Goal: Task Accomplishment & Management: Complete application form

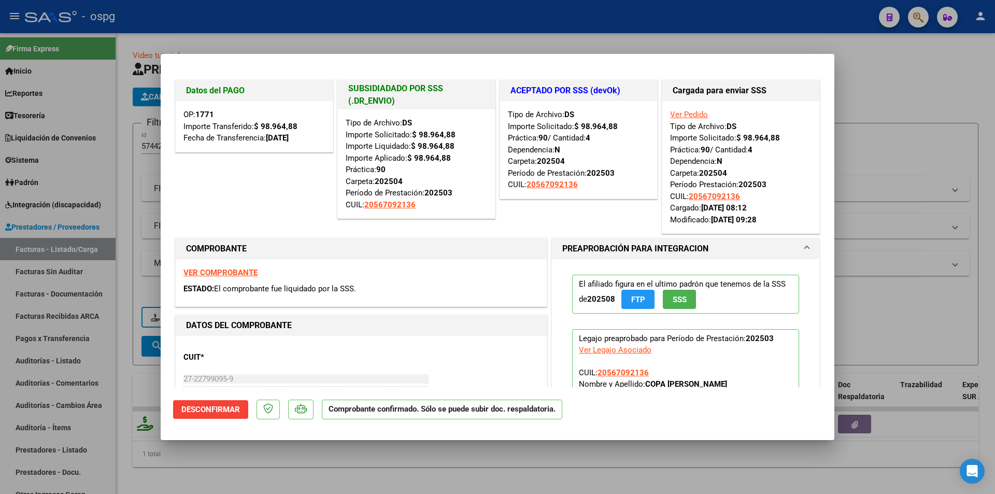
click at [889, 103] on div at bounding box center [497, 247] width 995 height 494
type input "$ 0,00"
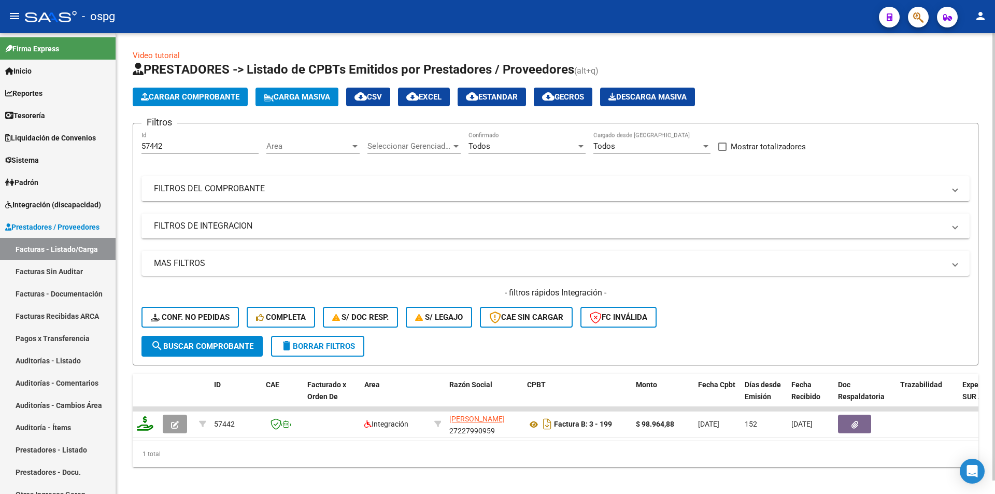
click at [199, 102] on button "Cargar Comprobante" at bounding box center [190, 97] width 115 height 19
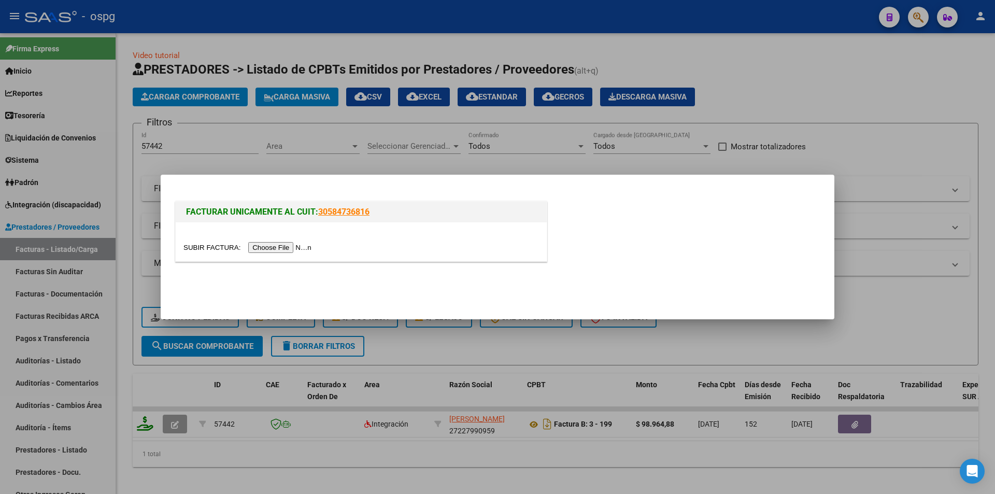
click at [276, 247] on input "file" at bounding box center [249, 247] width 131 height 11
click at [367, 146] on div at bounding box center [497, 247] width 995 height 494
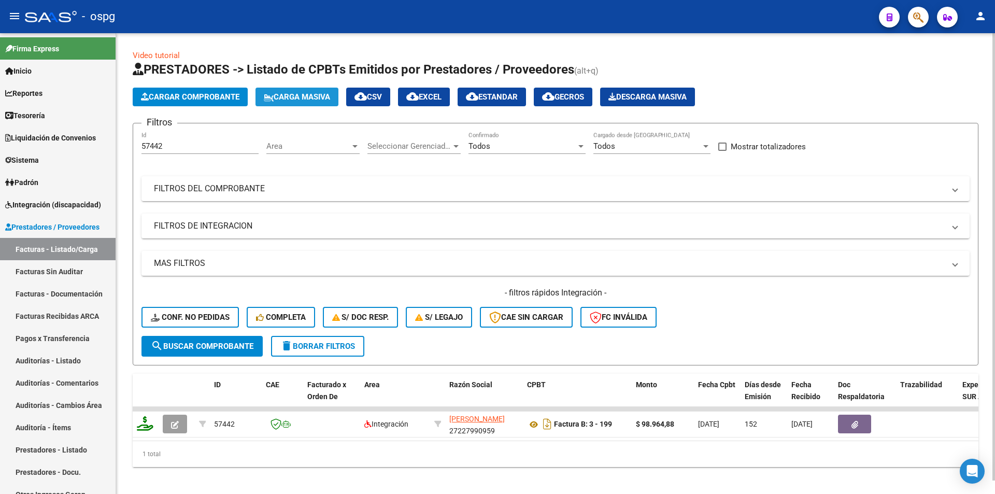
click at [304, 99] on span "Carga Masiva" at bounding box center [297, 96] width 66 height 9
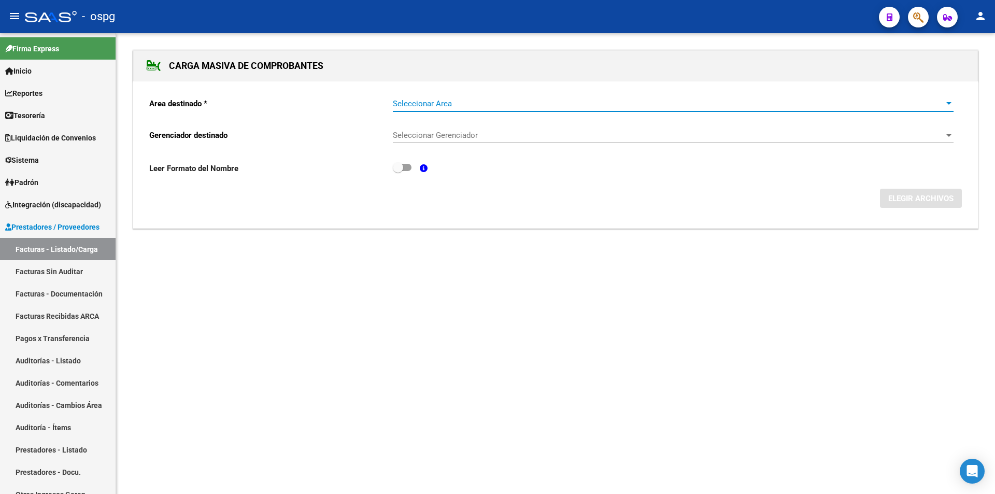
click at [517, 104] on span "Seleccionar Area" at bounding box center [669, 103] width 552 height 9
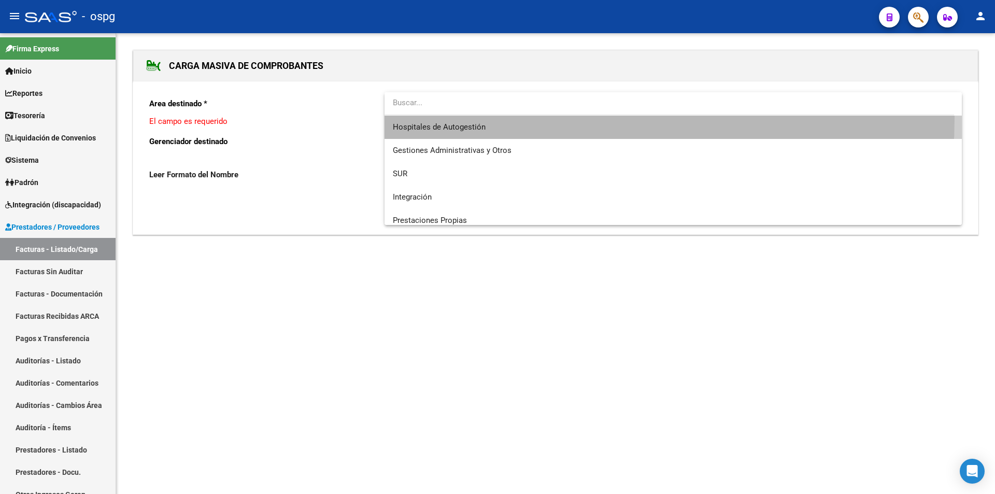
click at [465, 117] on span "Hospitales de Autogestión" at bounding box center [673, 127] width 561 height 23
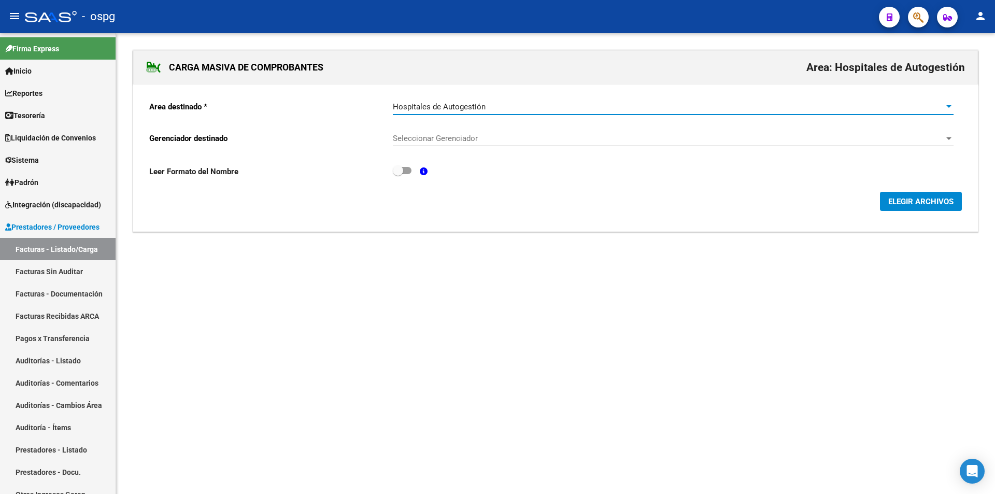
click at [889, 195] on button "ELEGIR ARCHIVOS" at bounding box center [921, 201] width 82 height 19
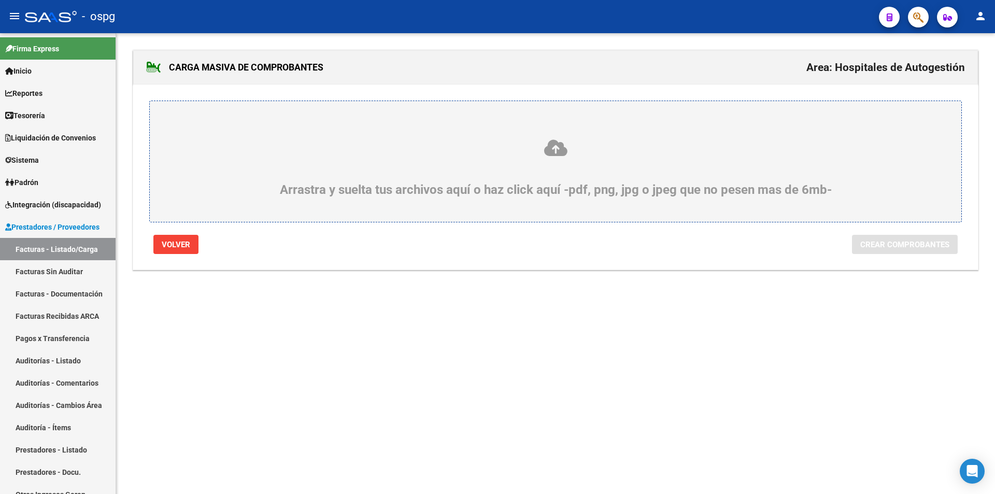
click at [490, 153] on icon at bounding box center [556, 147] width 762 height 19
click at [0, 0] on input "Arrastra y suelta tus archivos aquí o haz click aquí -pdf, png, jpg o jpeg que …" at bounding box center [0, 0] width 0 height 0
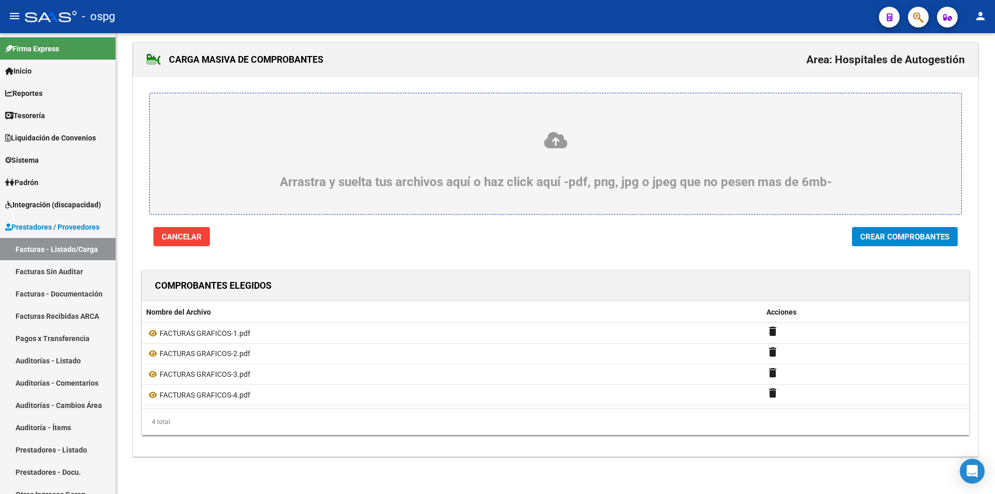
scroll to position [10, 0]
click at [914, 232] on span "Crear Comprobantes" at bounding box center [905, 236] width 89 height 9
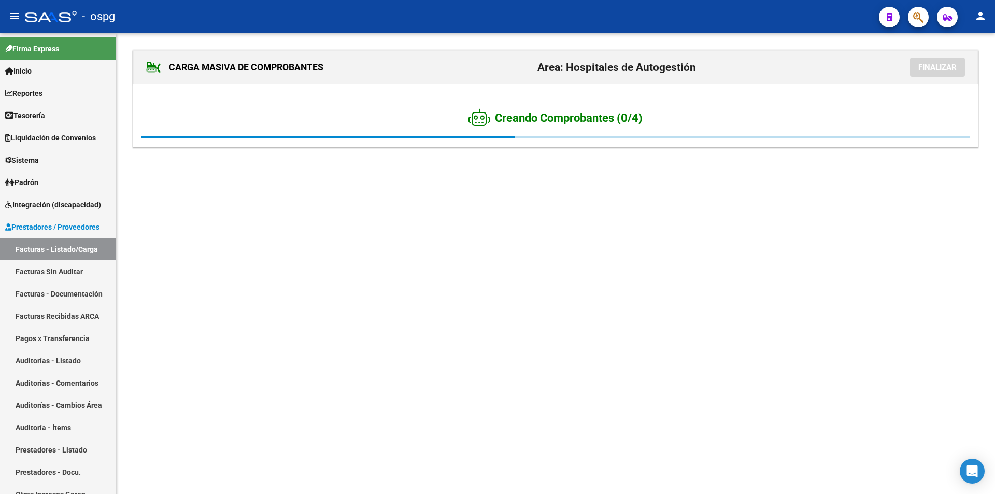
scroll to position [0, 0]
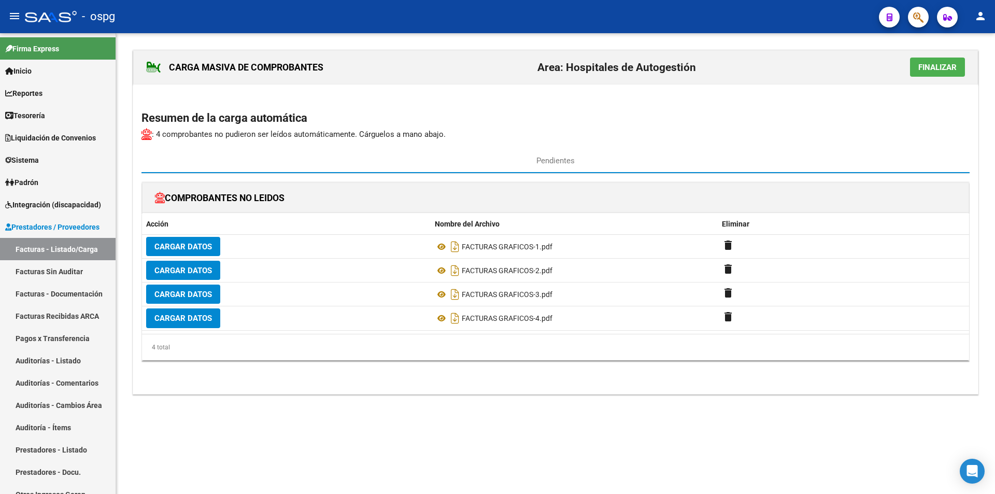
click at [928, 71] on span "Finalizar" at bounding box center [938, 67] width 38 height 9
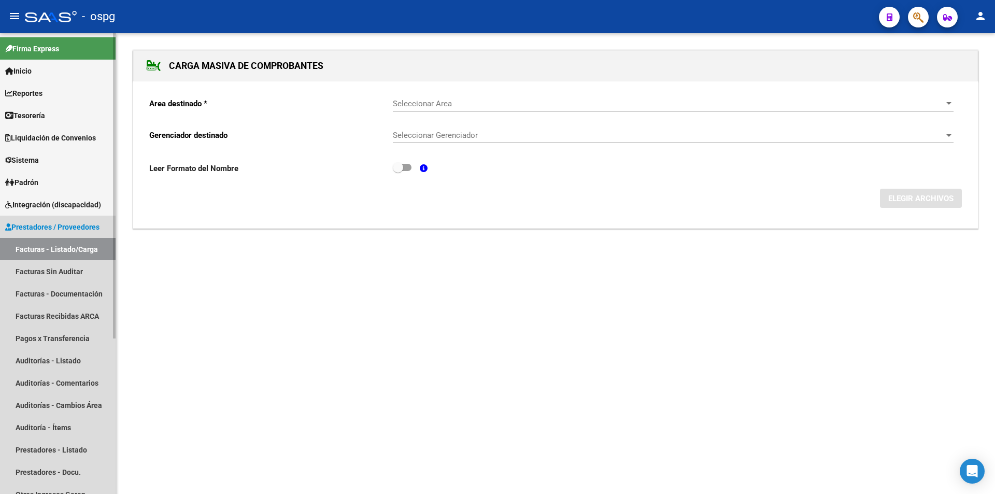
click at [60, 246] on link "Facturas - Listado/Carga" at bounding box center [58, 249] width 116 height 22
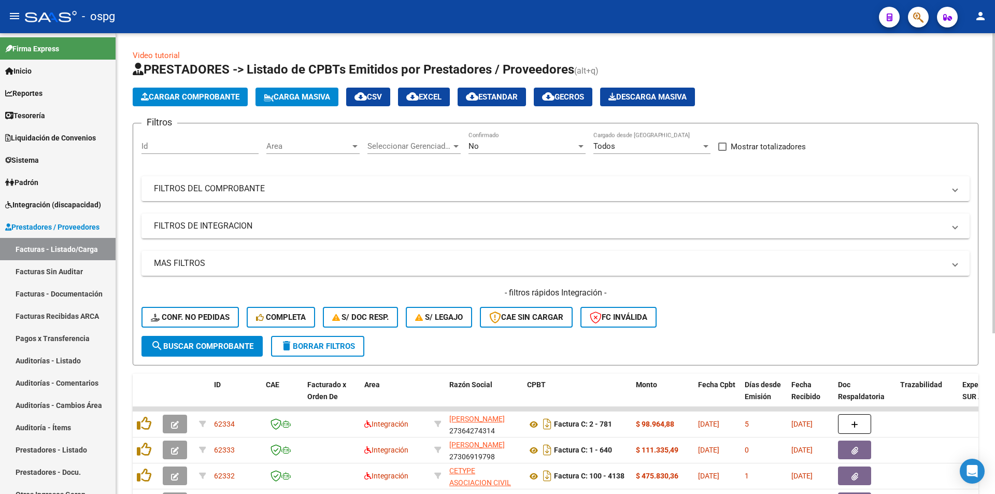
click at [310, 96] on span "Carga Masiva" at bounding box center [297, 96] width 66 height 9
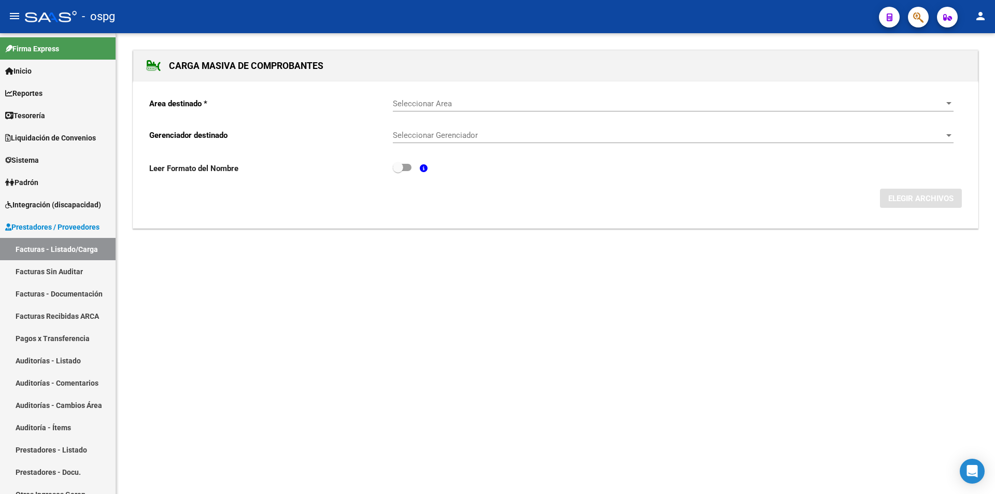
click at [606, 89] on div "Seleccionar Area Seleccionar Area" at bounding box center [673, 100] width 561 height 22
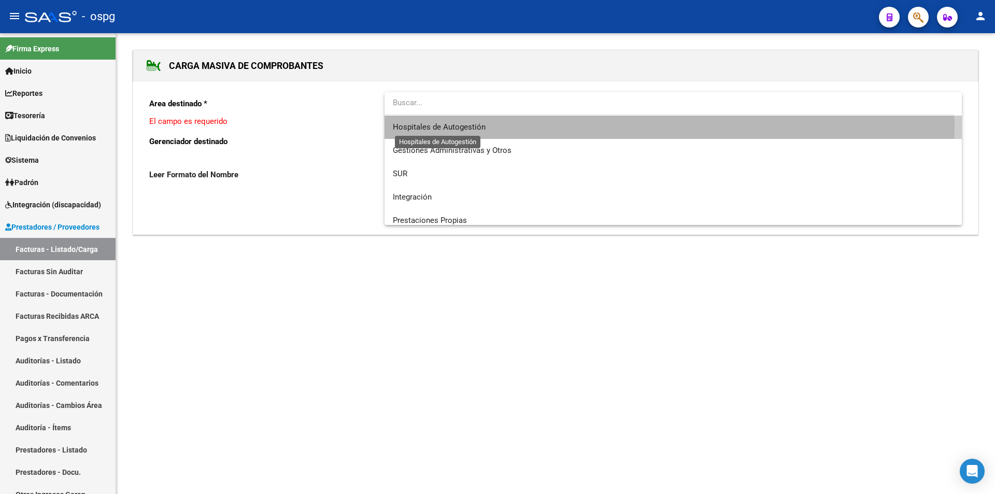
click at [475, 124] on span "Hospitales de Autogestión" at bounding box center [439, 126] width 93 height 9
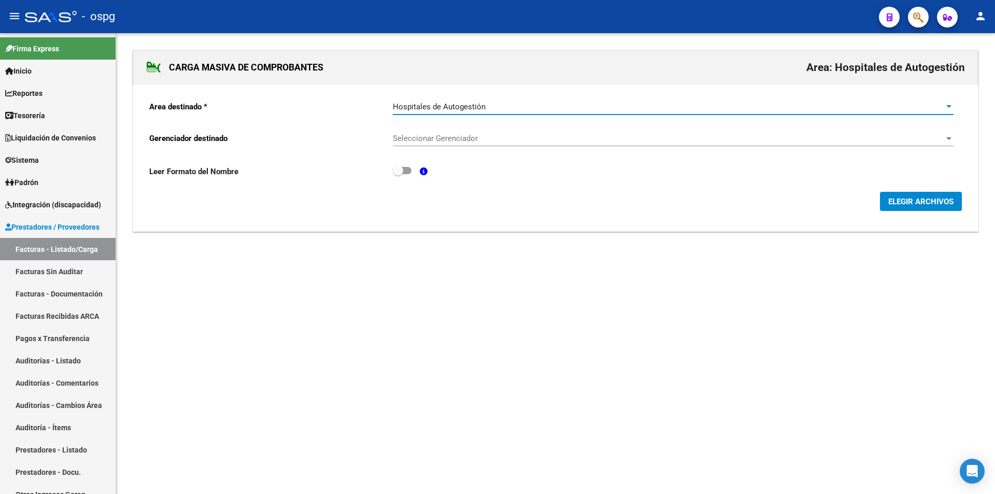
click at [911, 205] on span "ELEGIR ARCHIVOS" at bounding box center [921, 201] width 65 height 9
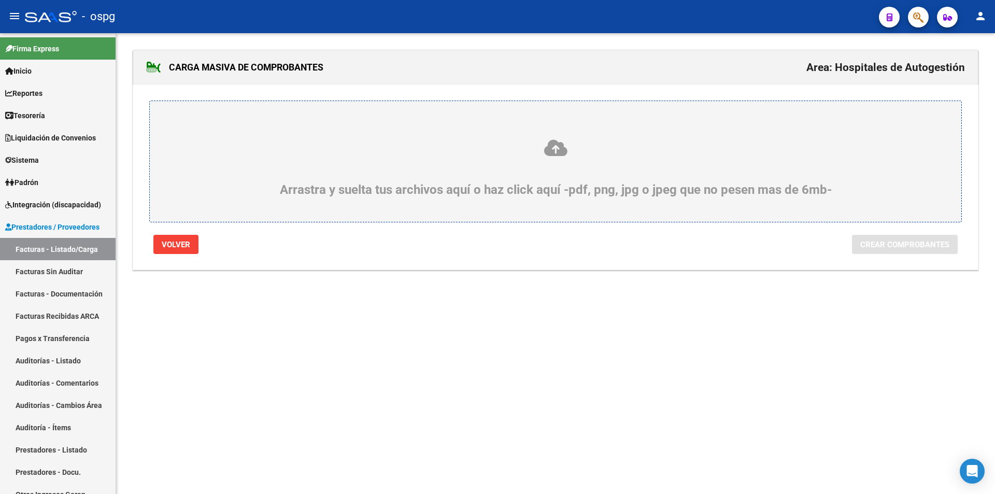
click at [600, 146] on icon at bounding box center [556, 147] width 762 height 19
click at [0, 0] on input "Arrastra y suelta tus archivos aquí o haz click aquí -pdf, png, jpg o jpeg que …" at bounding box center [0, 0] width 0 height 0
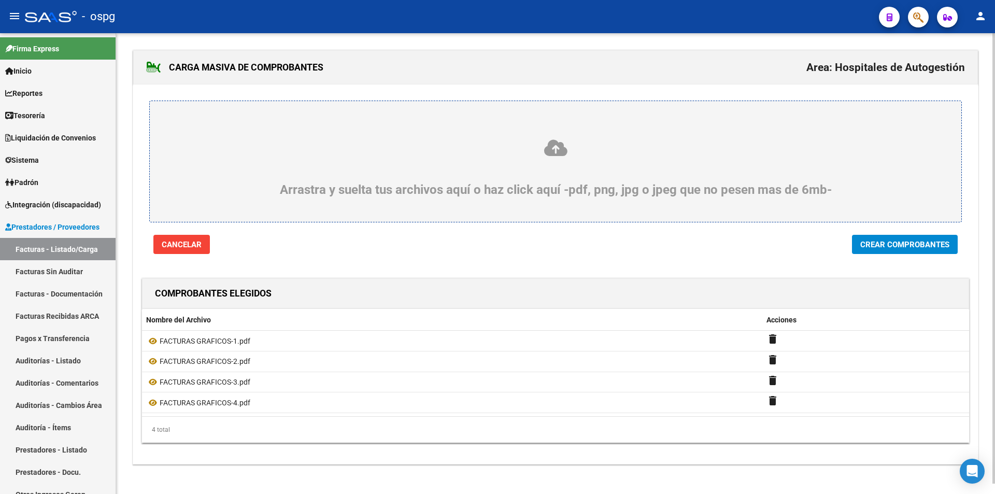
scroll to position [10, 0]
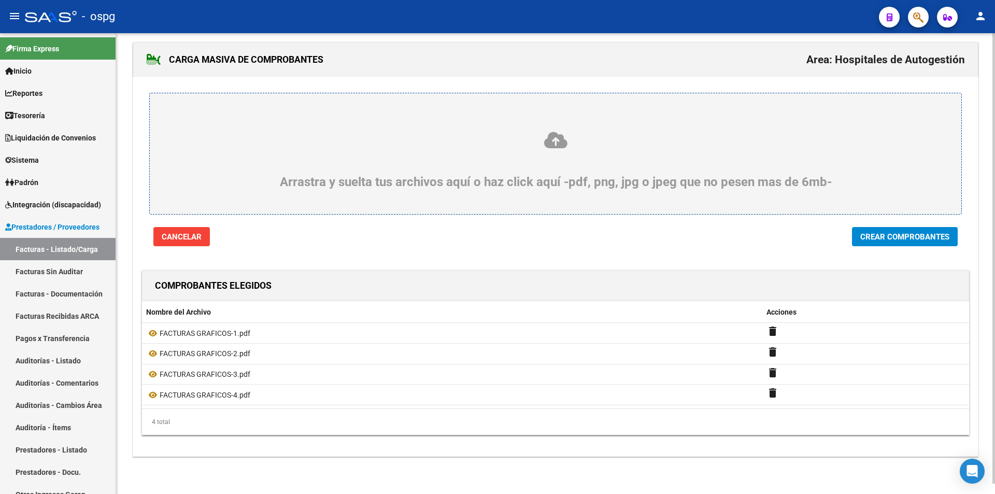
click at [889, 234] on span "Crear Comprobantes" at bounding box center [905, 236] width 89 height 9
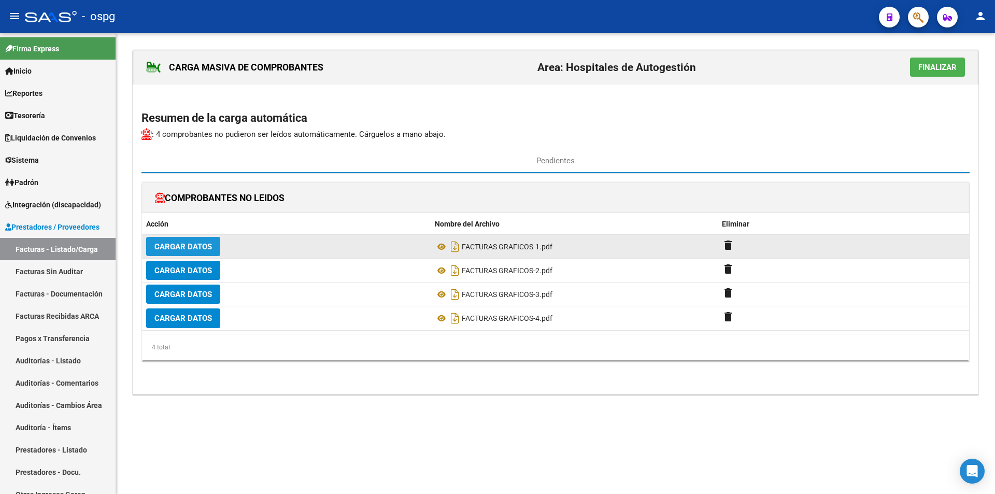
click at [205, 241] on button "Cargar Datos" at bounding box center [183, 246] width 74 height 19
click at [193, 247] on span "Cargar Datos" at bounding box center [183, 246] width 58 height 9
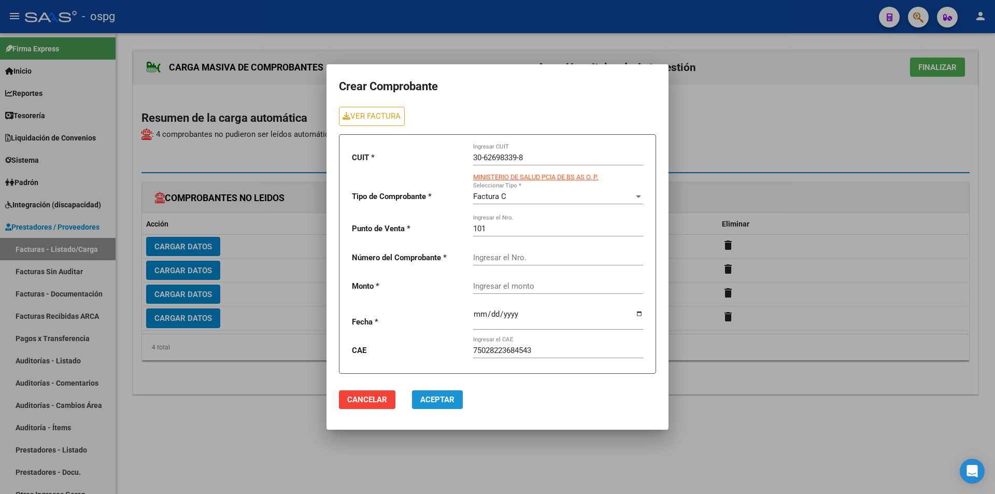
click at [441, 402] on span "Aceptar" at bounding box center [437, 399] width 34 height 9
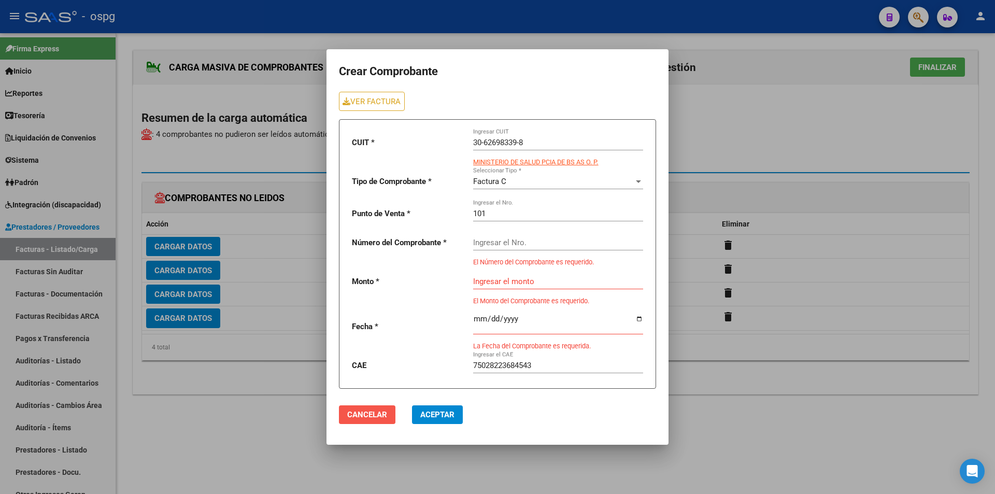
click at [366, 414] on span "Cancelar" at bounding box center [367, 414] width 40 height 9
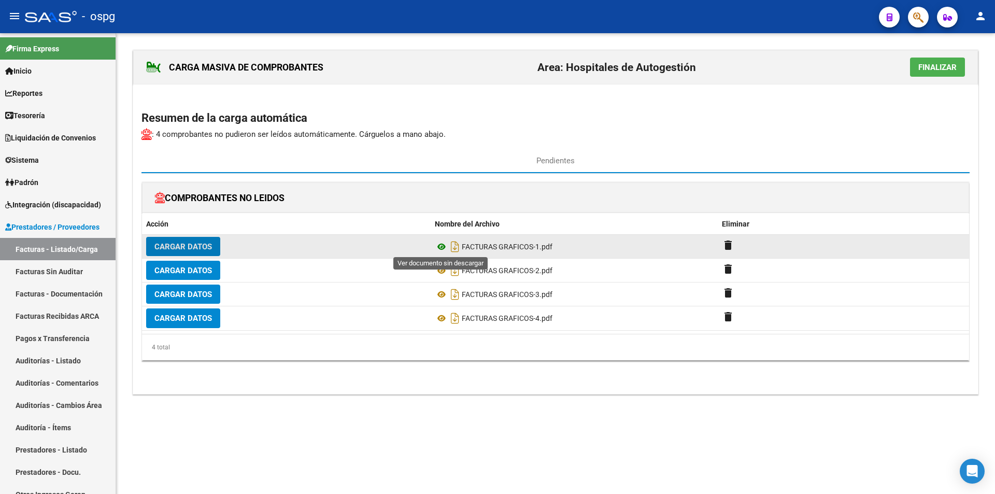
click at [445, 247] on icon at bounding box center [441, 247] width 13 height 12
click at [182, 246] on span "Cargar Datos" at bounding box center [183, 246] width 58 height 9
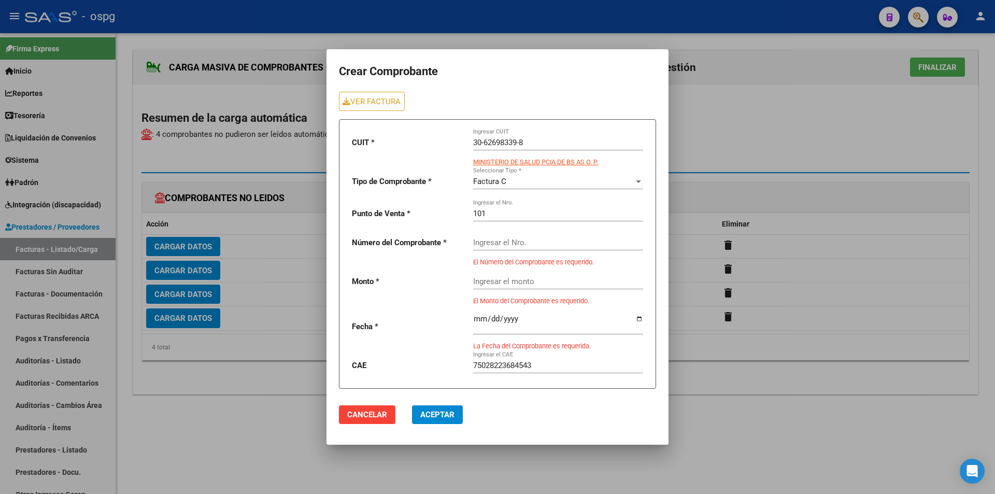
click at [500, 248] on div "Ingresar el Nro." at bounding box center [558, 239] width 170 height 22
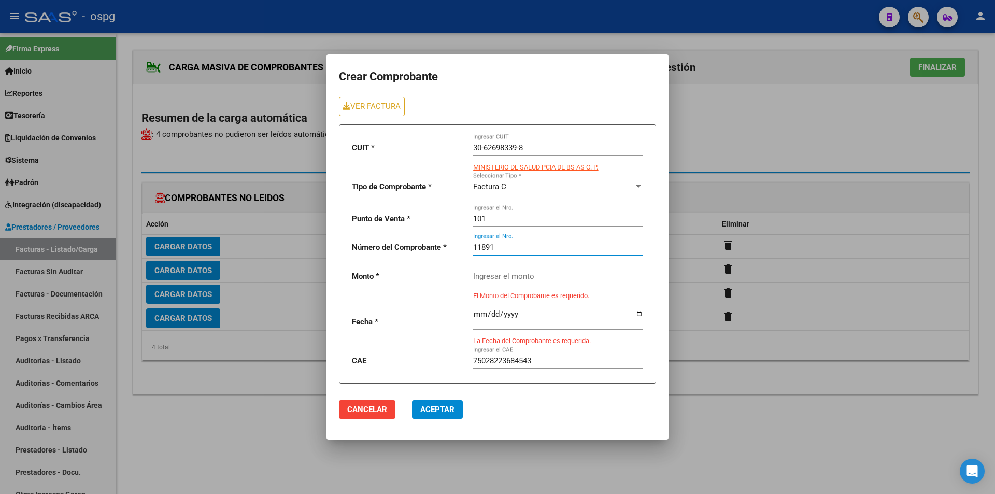
type input "11891"
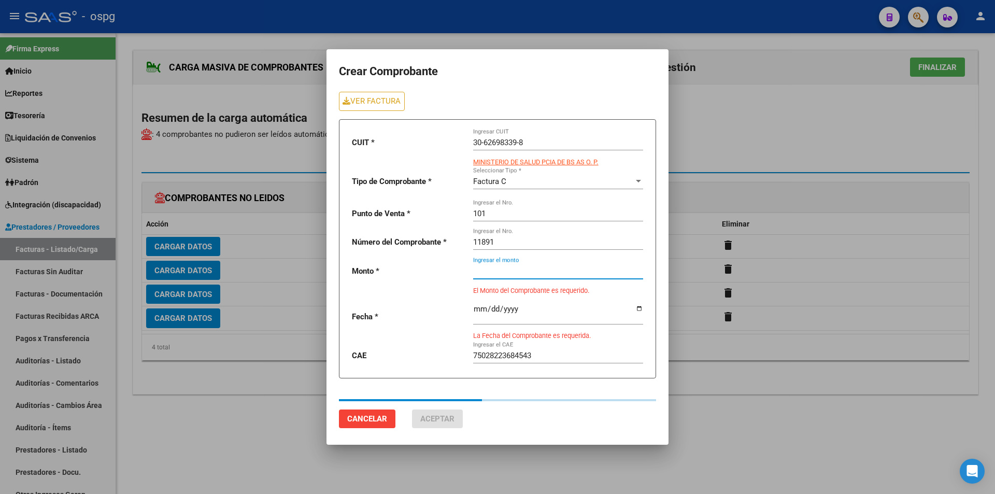
click at [504, 275] on input "Ingresar el monto" at bounding box center [558, 270] width 170 height 9
type input "443546.75"
type input "[DATE]"
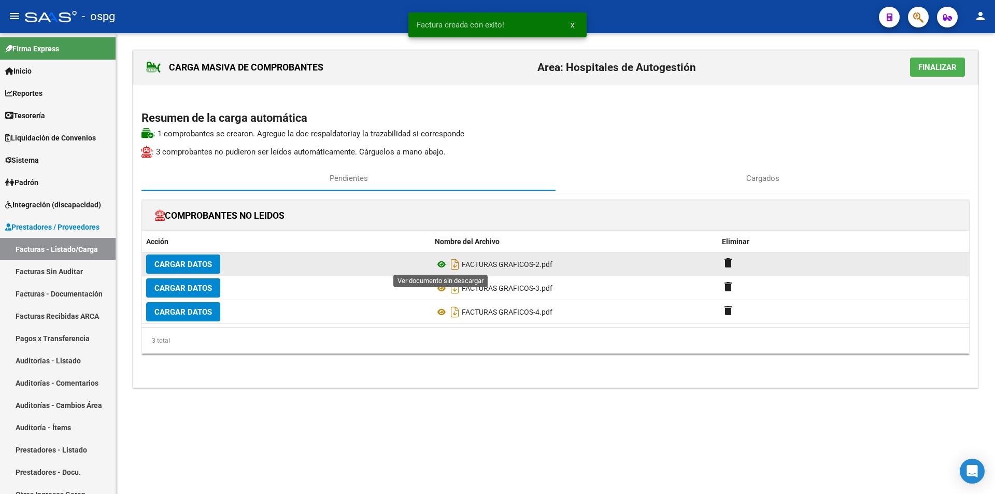
click at [441, 264] on icon at bounding box center [441, 264] width 13 height 12
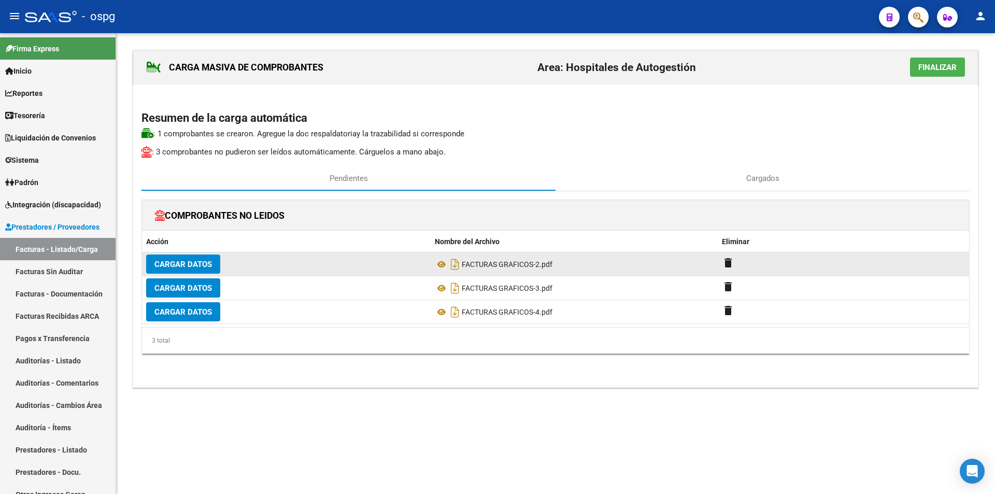
click at [186, 262] on span "Cargar Datos" at bounding box center [183, 264] width 58 height 9
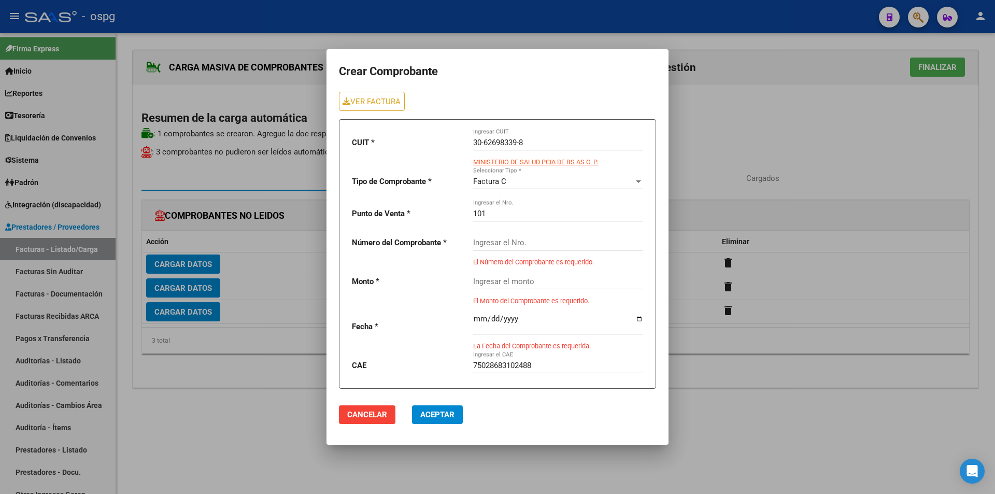
click at [485, 243] on input "Ingresar el Nro." at bounding box center [558, 242] width 170 height 9
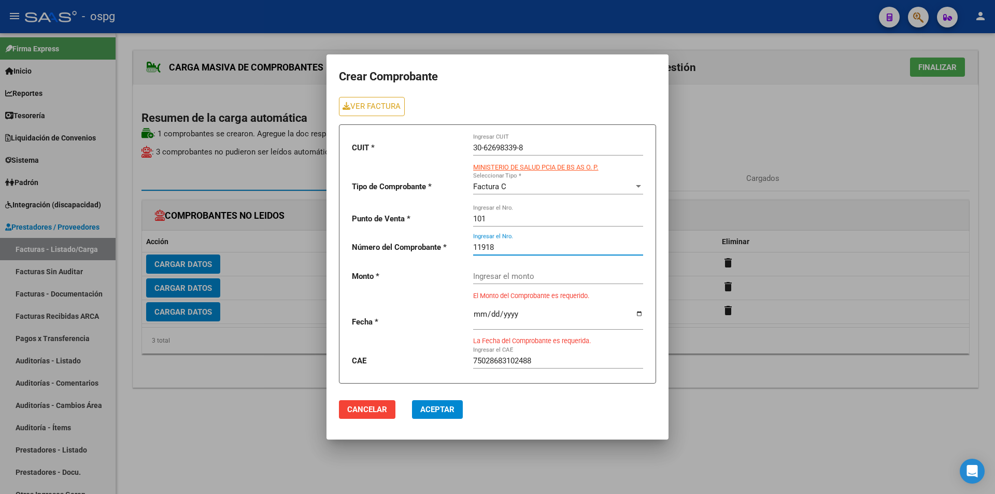
type input "11918"
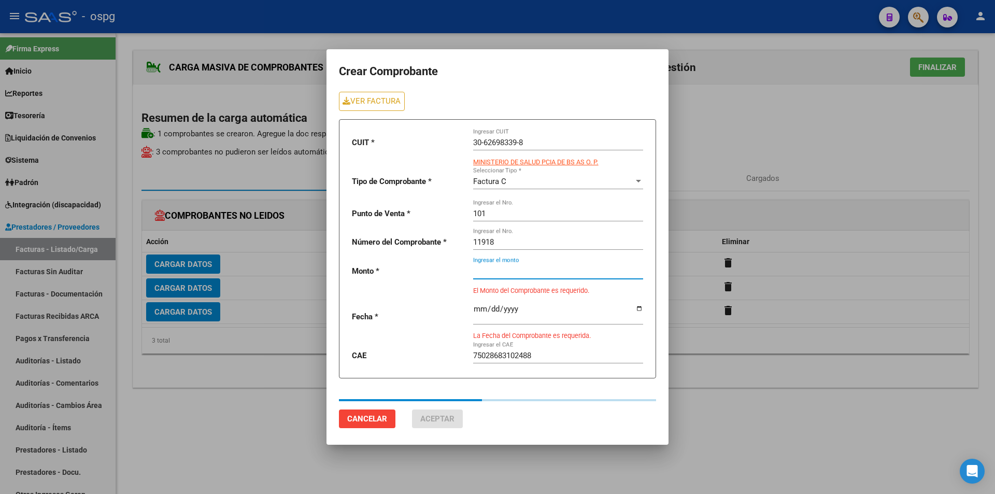
click at [496, 278] on div "Ingresar el monto" at bounding box center [558, 268] width 170 height 22
type input "644743"
type input "[DATE]"
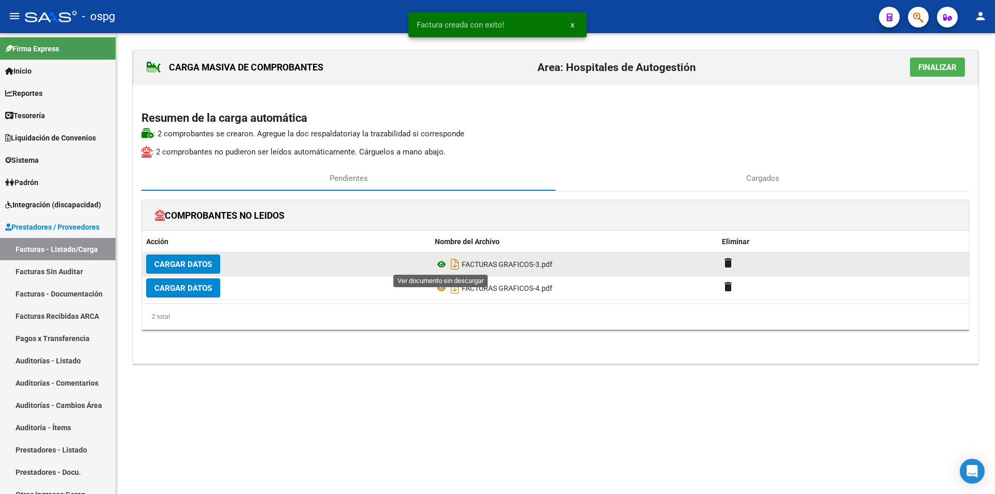
click at [445, 267] on icon at bounding box center [441, 264] width 13 height 12
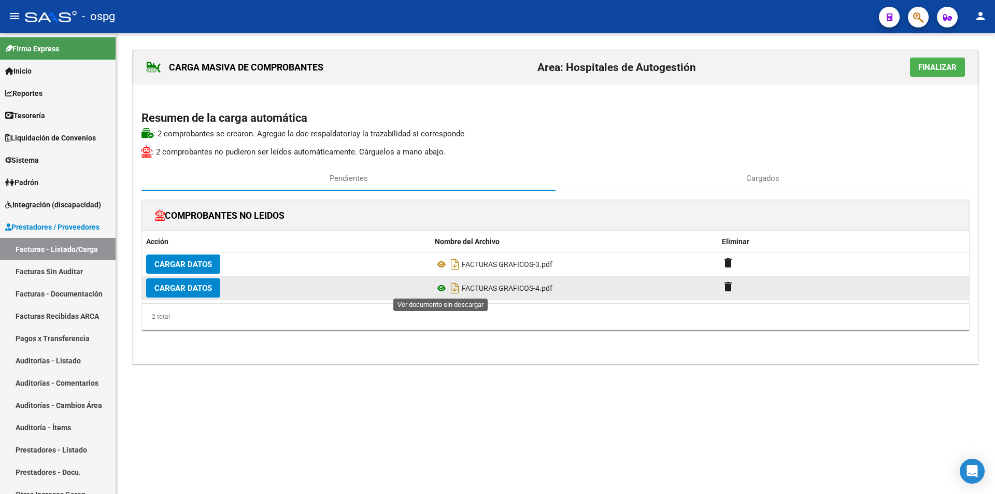
click at [442, 290] on icon at bounding box center [441, 288] width 13 height 12
click at [734, 285] on mat-icon "delete" at bounding box center [728, 286] width 12 height 12
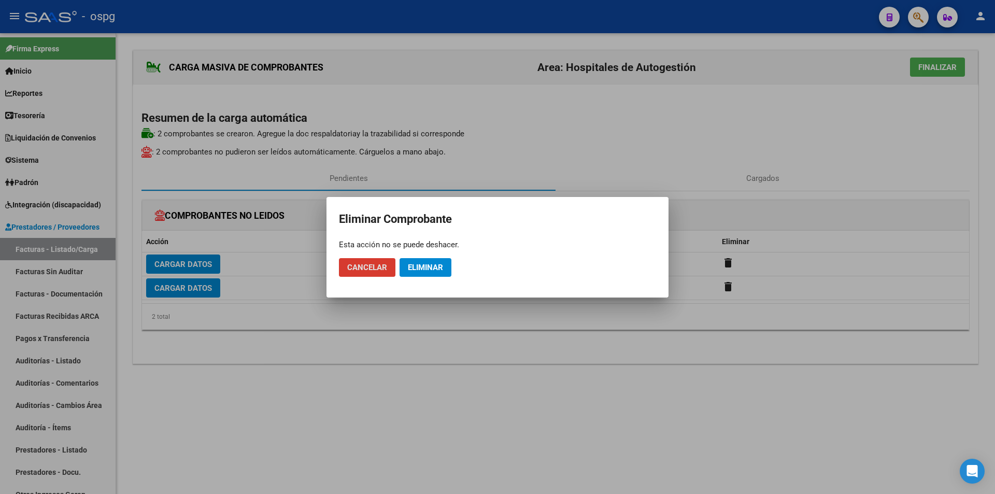
click at [426, 271] on span "Eliminar" at bounding box center [425, 267] width 35 height 9
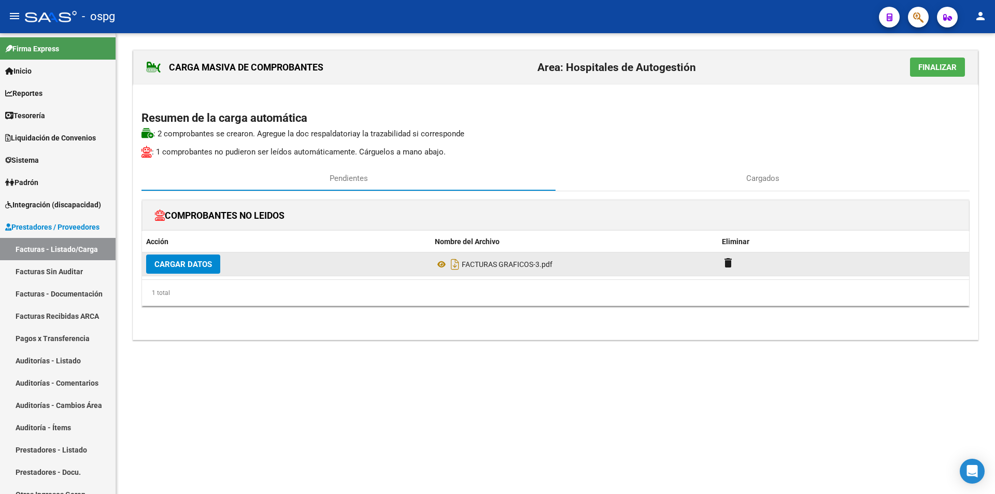
click at [205, 264] on span "Cargar Datos" at bounding box center [183, 264] width 58 height 9
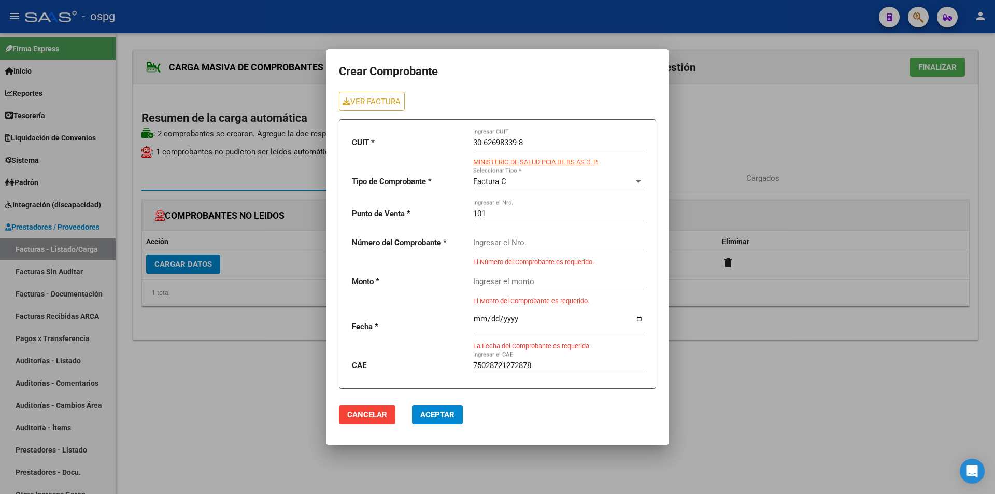
click at [490, 239] on input "Ingresar el Nro." at bounding box center [558, 242] width 170 height 9
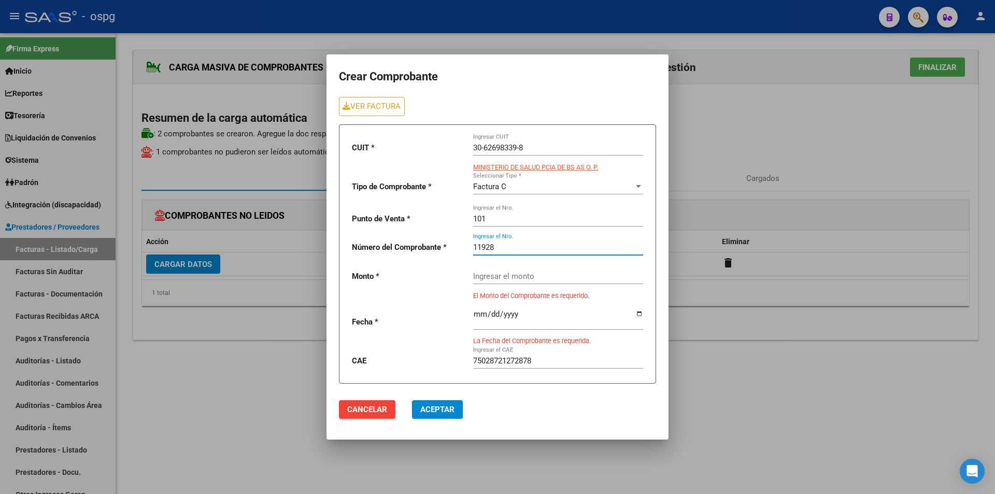
type input "11928"
click at [521, 276] on div "Ingresar el monto" at bounding box center [558, 273] width 170 height 22
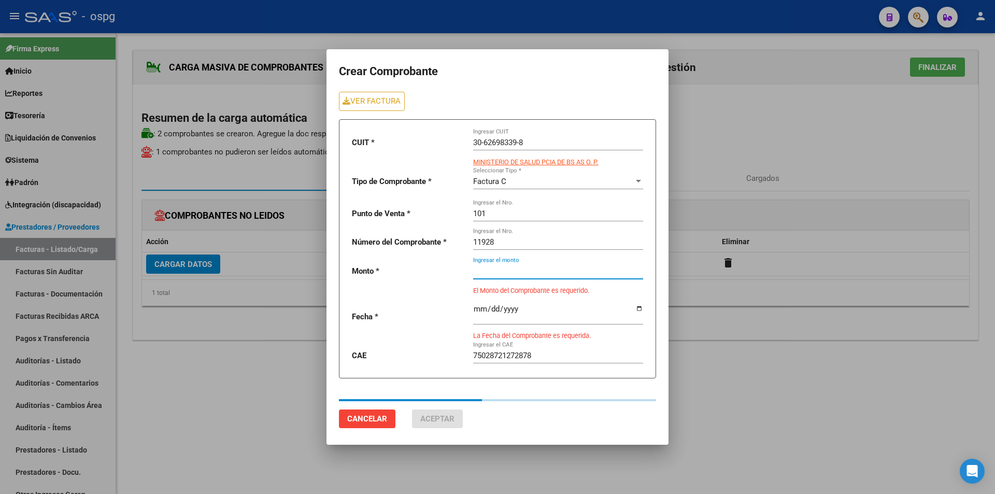
type input "138023"
type input "[DATE]"
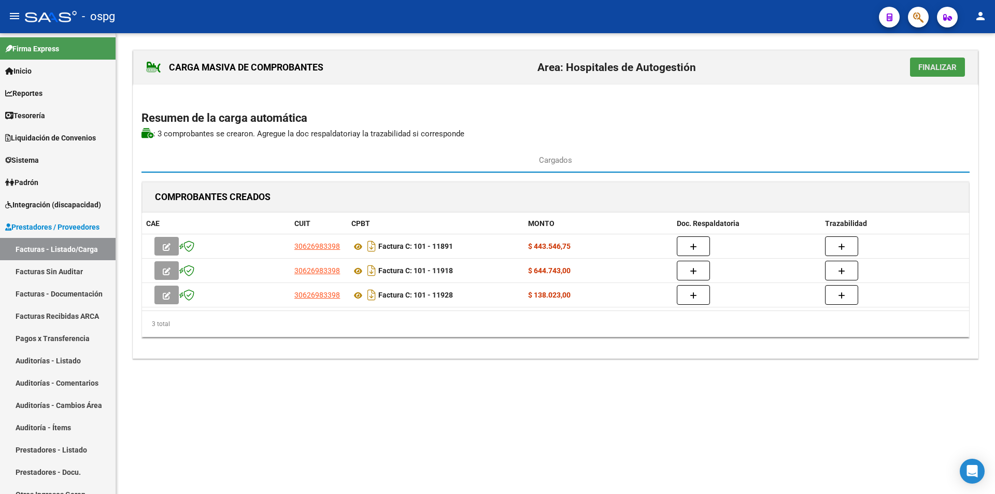
click at [925, 68] on span "Finalizar" at bounding box center [938, 67] width 38 height 9
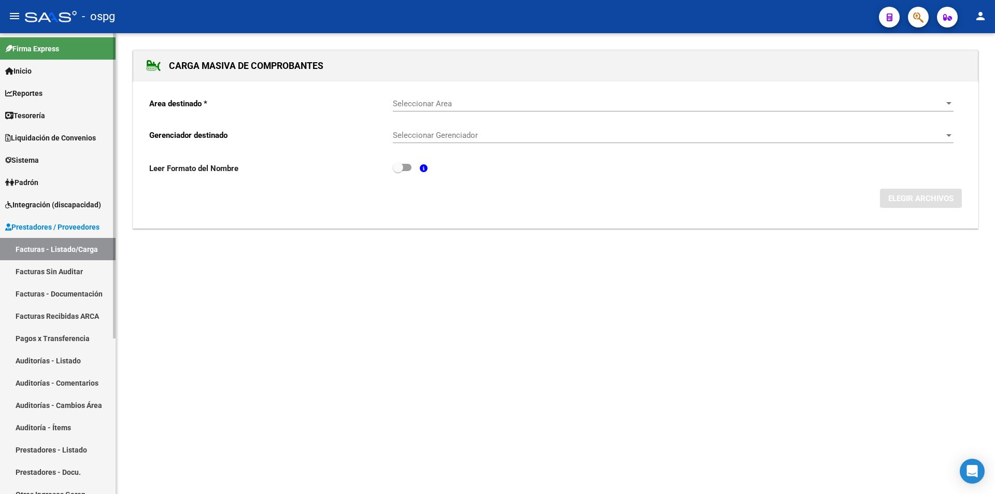
click at [88, 253] on link "Facturas - Listado/Carga" at bounding box center [58, 249] width 116 height 22
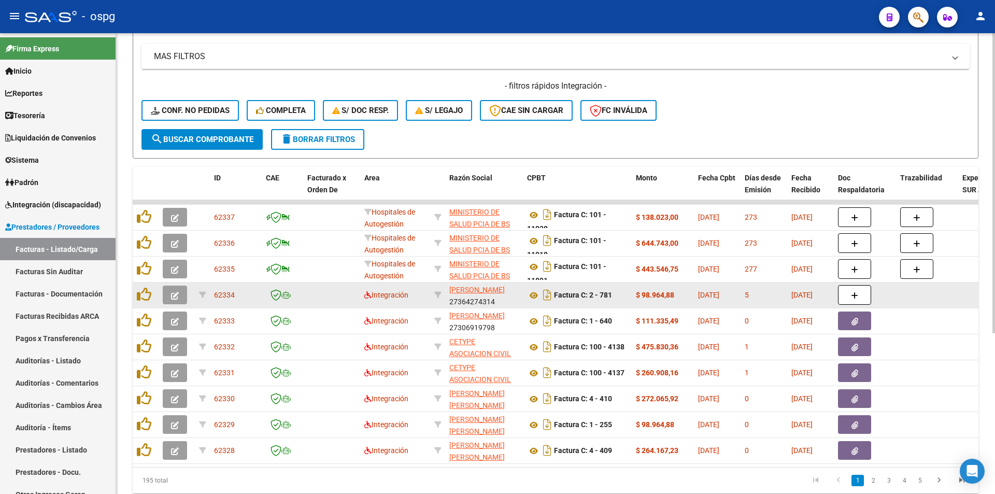
scroll to position [207, 0]
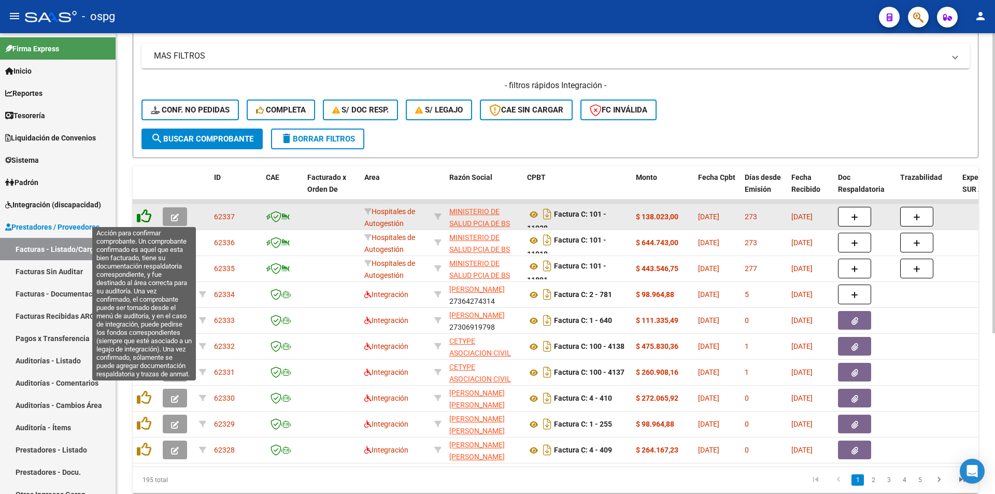
click at [145, 221] on icon at bounding box center [144, 216] width 15 height 15
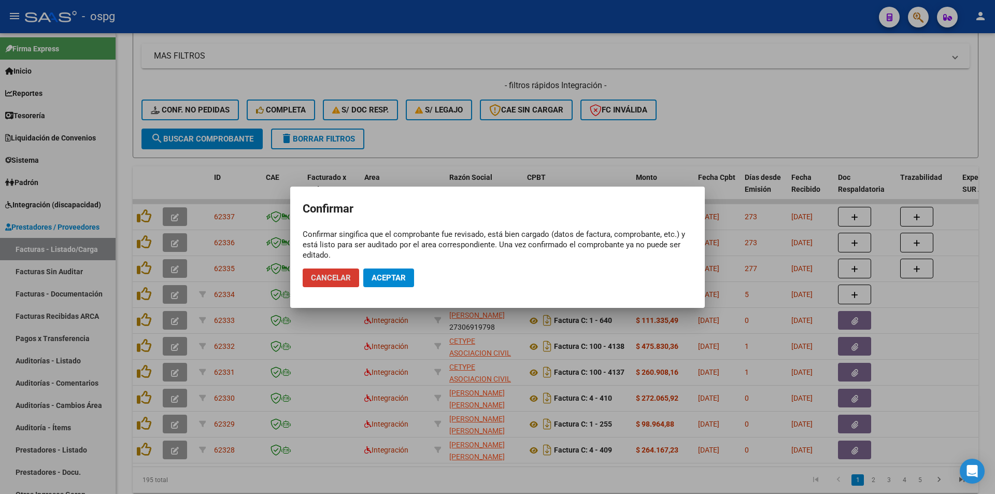
click at [378, 282] on span "Aceptar" at bounding box center [389, 277] width 34 height 9
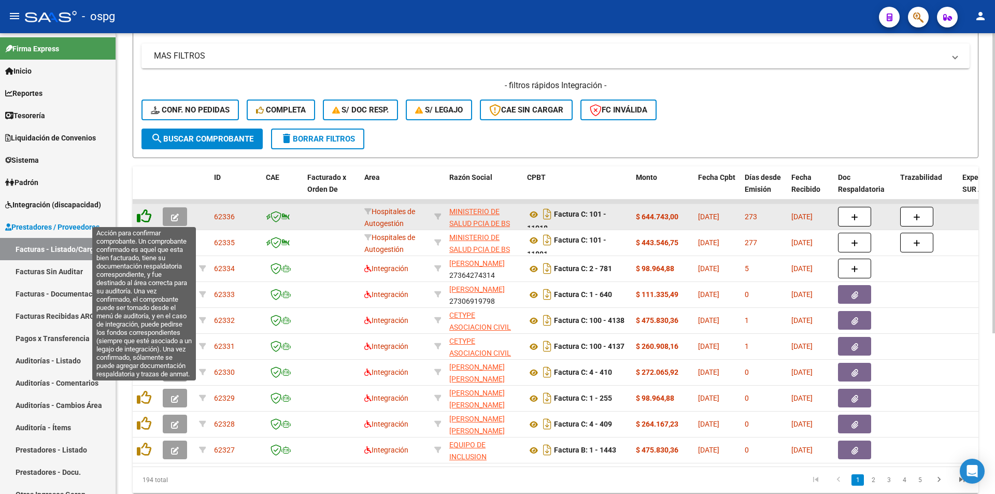
click at [146, 217] on icon at bounding box center [144, 216] width 15 height 15
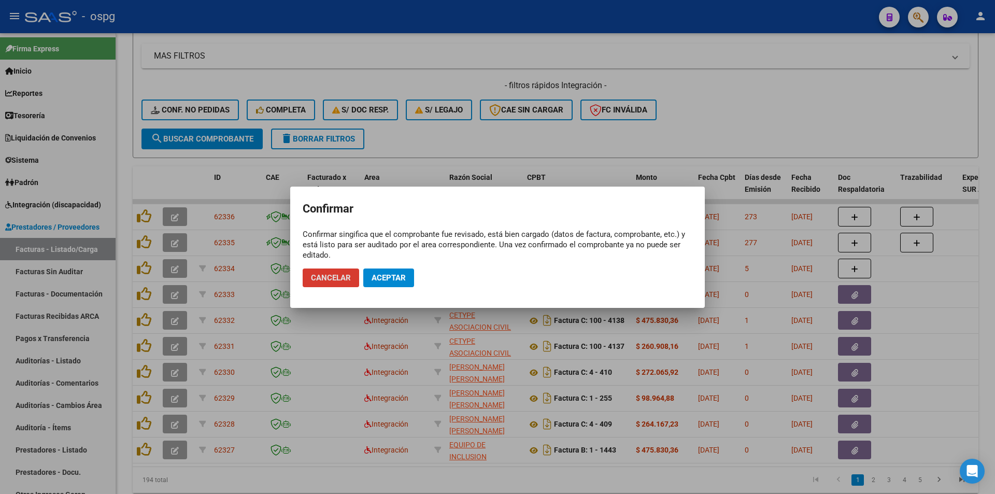
click at [376, 277] on span "Aceptar" at bounding box center [389, 277] width 34 height 9
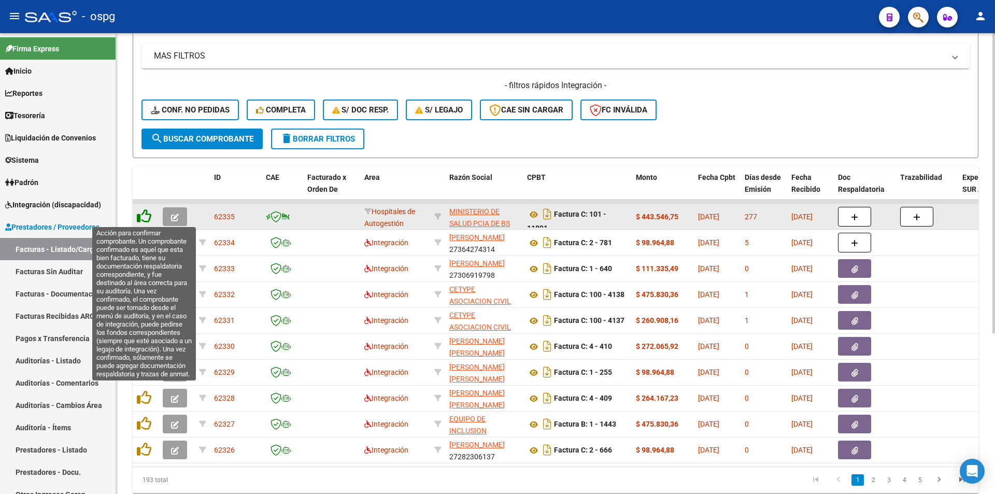
click at [148, 218] on icon at bounding box center [144, 216] width 15 height 15
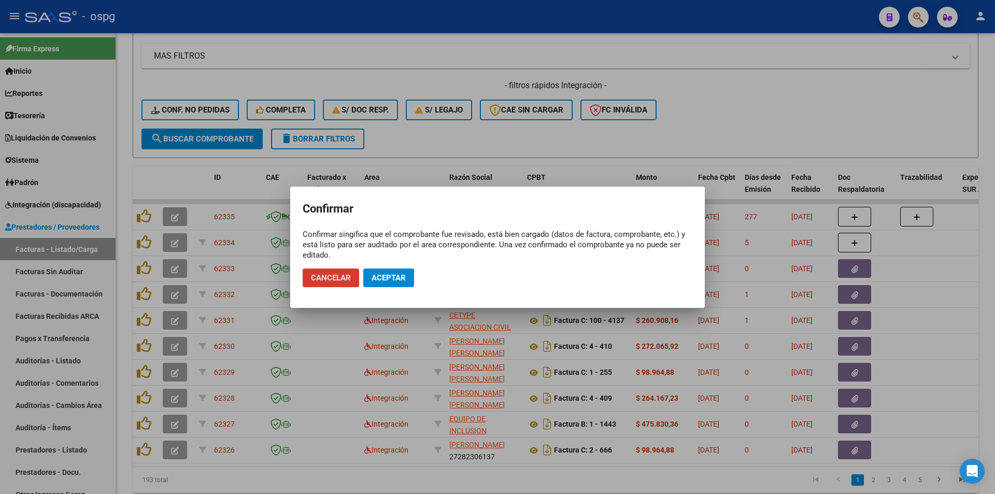
click at [372, 273] on span "Aceptar" at bounding box center [389, 277] width 34 height 9
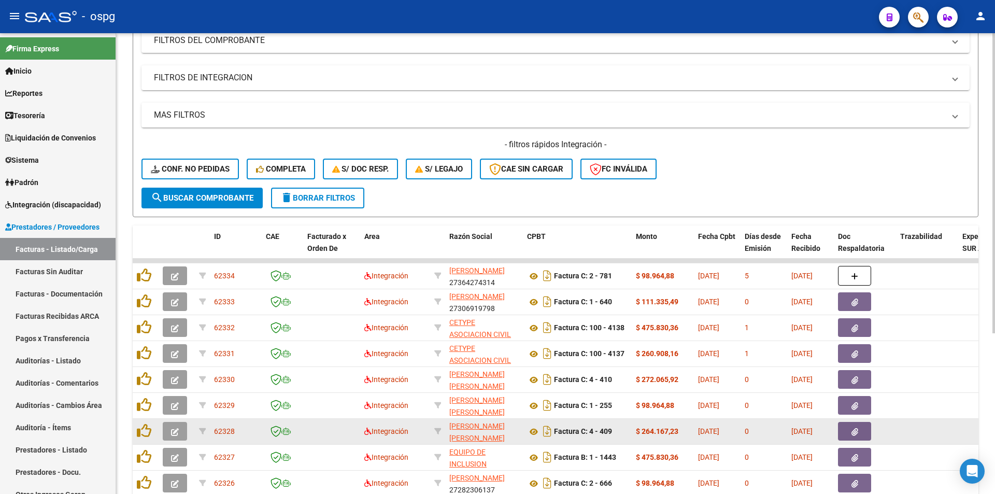
scroll to position [0, 0]
